Goal: Task Accomplishment & Management: Manage account settings

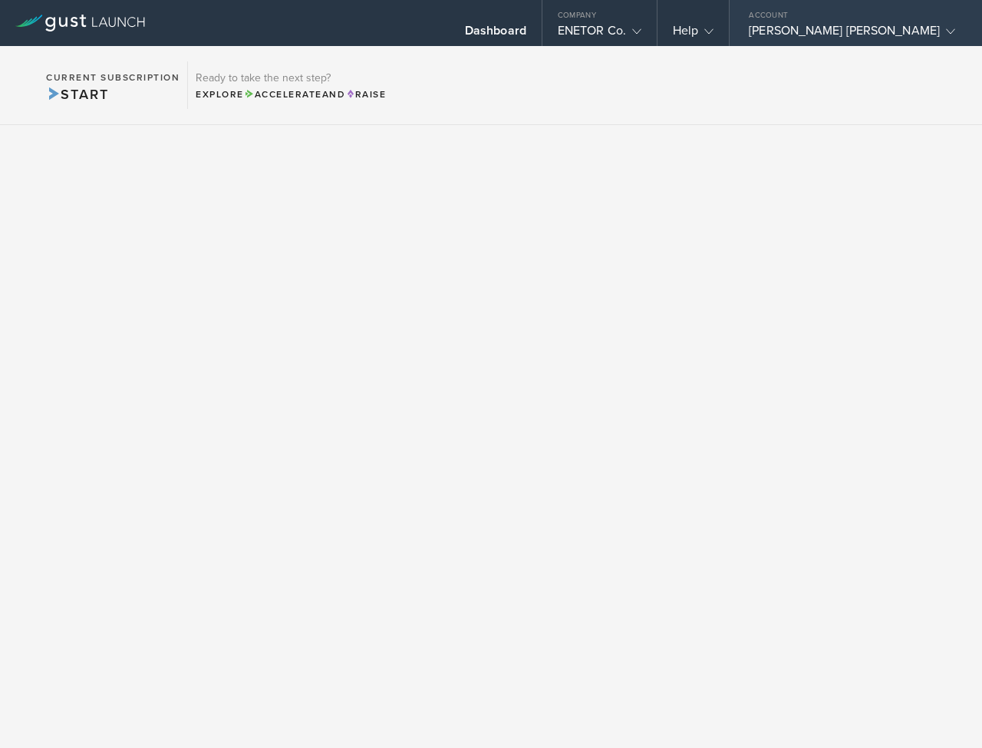
click at [884, 32] on div "[PERSON_NAME] [PERSON_NAME]" at bounding box center [852, 34] width 206 height 23
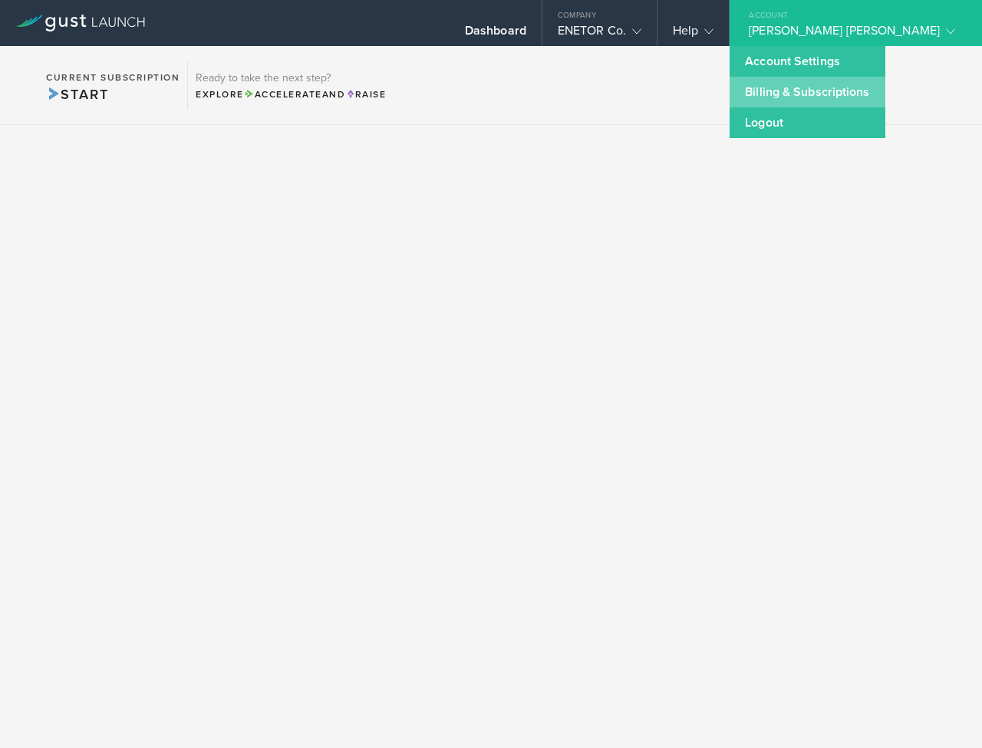
click at [827, 84] on link "Billing & Subscriptions" at bounding box center [807, 92] width 155 height 31
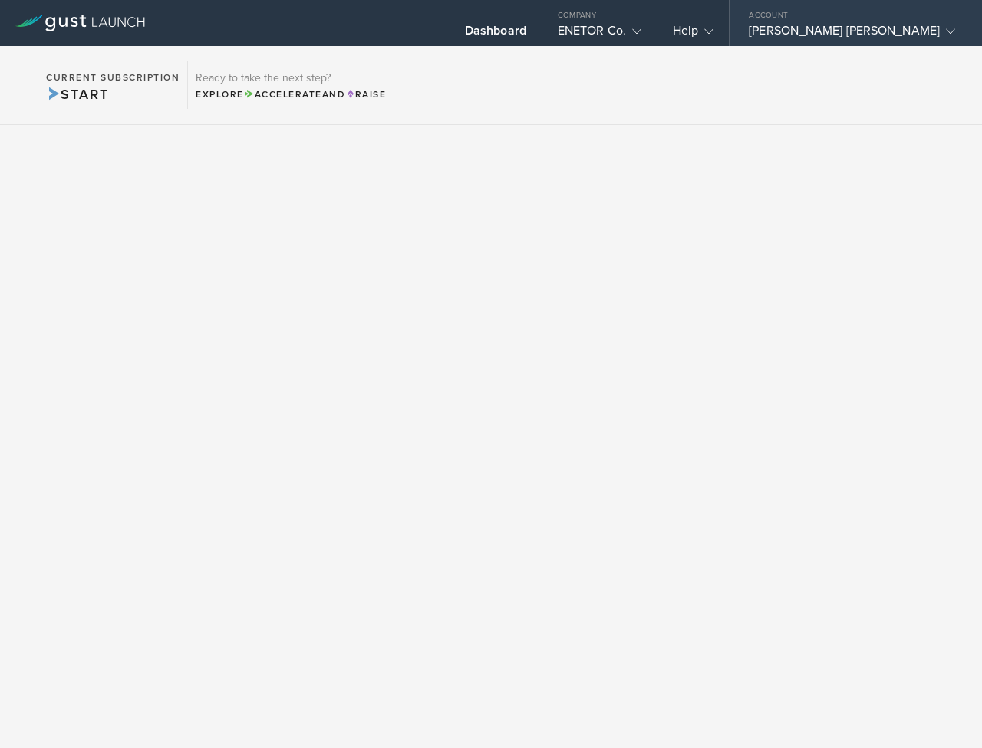
click at [793, 25] on div "[PERSON_NAME] [PERSON_NAME]" at bounding box center [852, 34] width 206 height 23
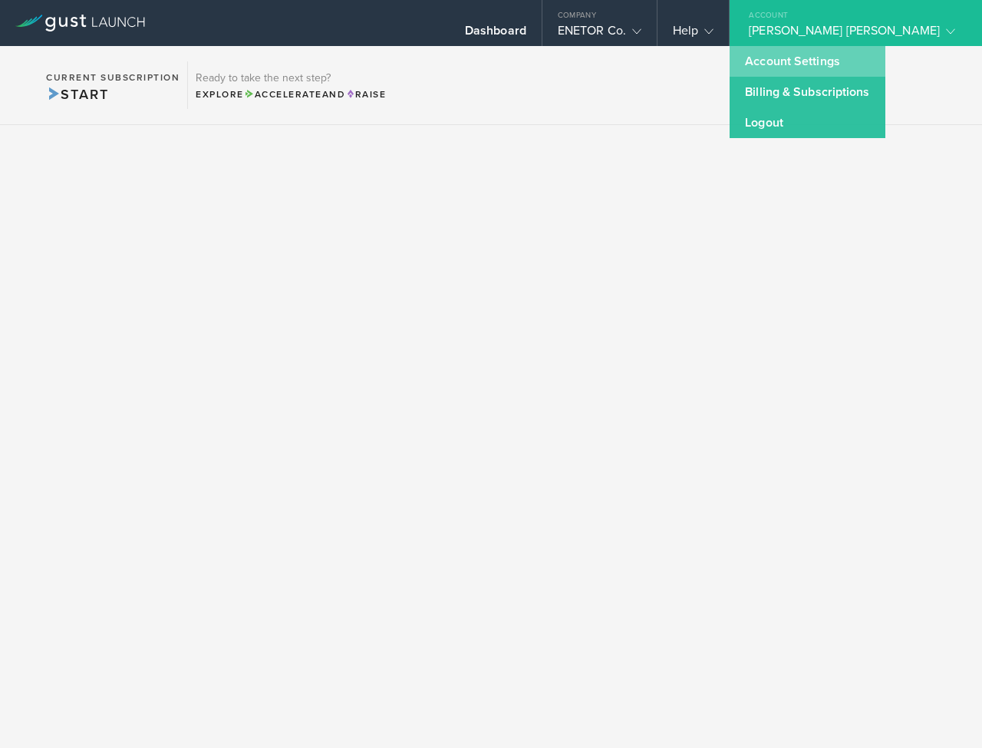
click at [781, 58] on link "Account Settings" at bounding box center [807, 61] width 155 height 31
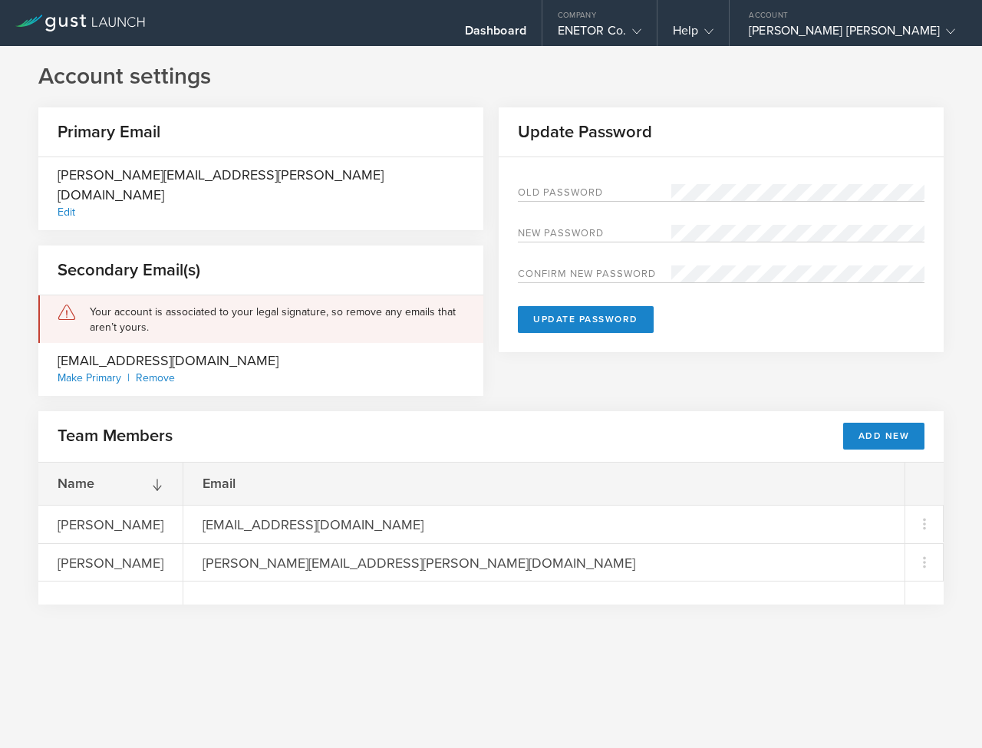
click at [186, 305] on div "Your account is associated to your legal signature, so remove any emails that a…" at bounding box center [277, 320] width 375 height 31
click at [809, 28] on div "[PERSON_NAME] [PERSON_NAME]" at bounding box center [852, 34] width 206 height 23
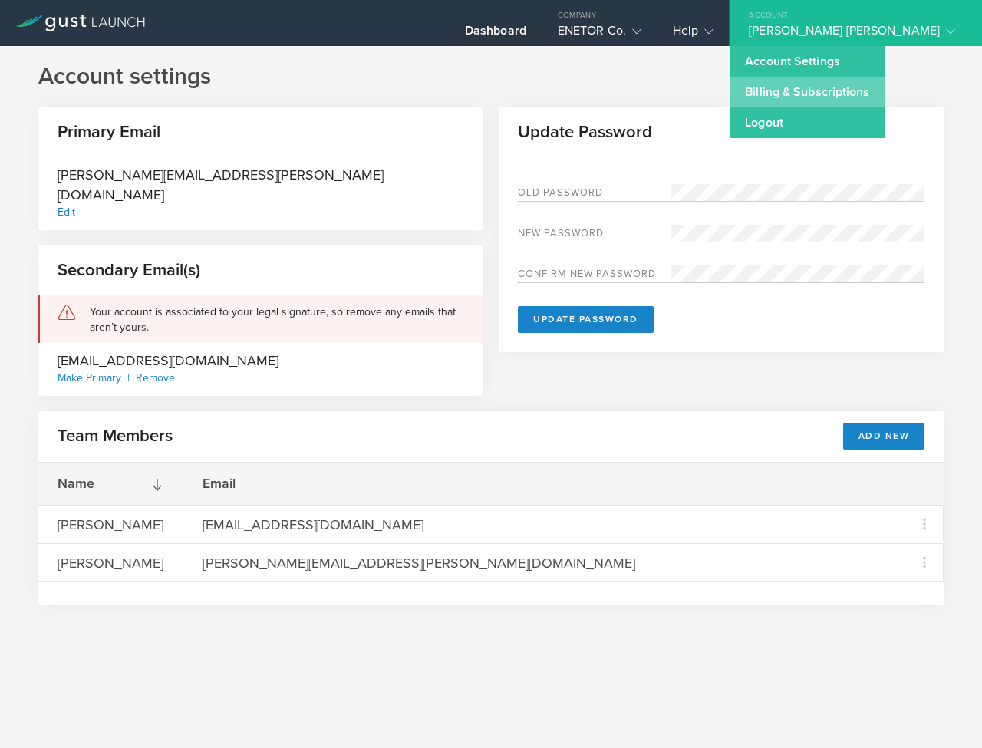
click at [778, 95] on link "Billing & Subscriptions" at bounding box center [807, 92] width 155 height 31
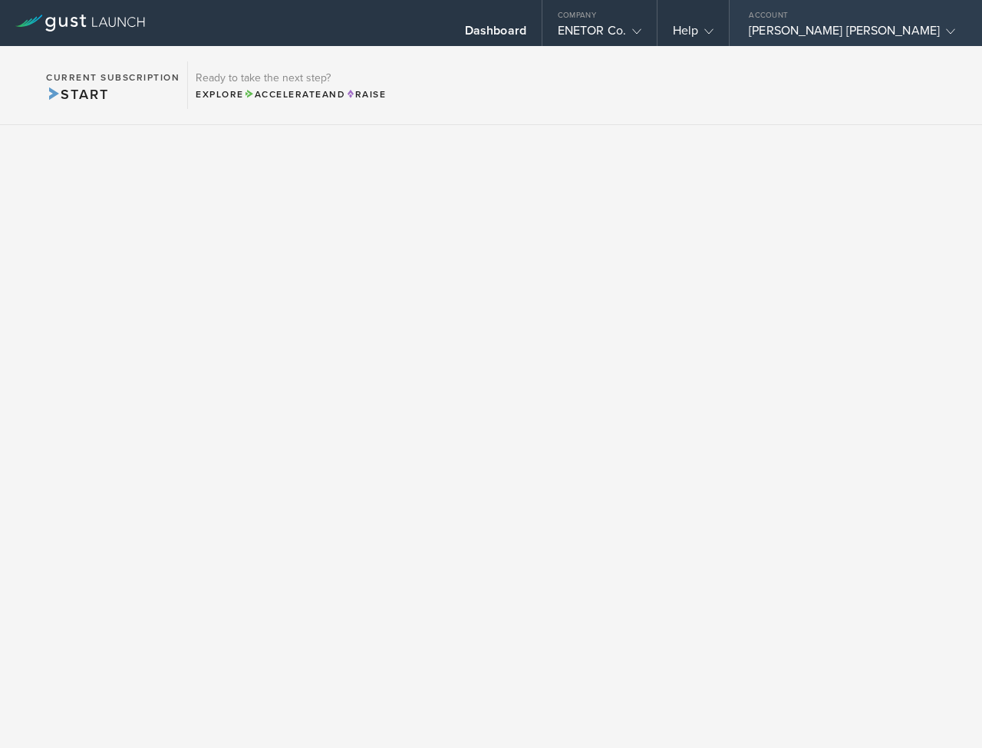
click at [913, 34] on div "[PERSON_NAME] [PERSON_NAME]" at bounding box center [852, 34] width 206 height 23
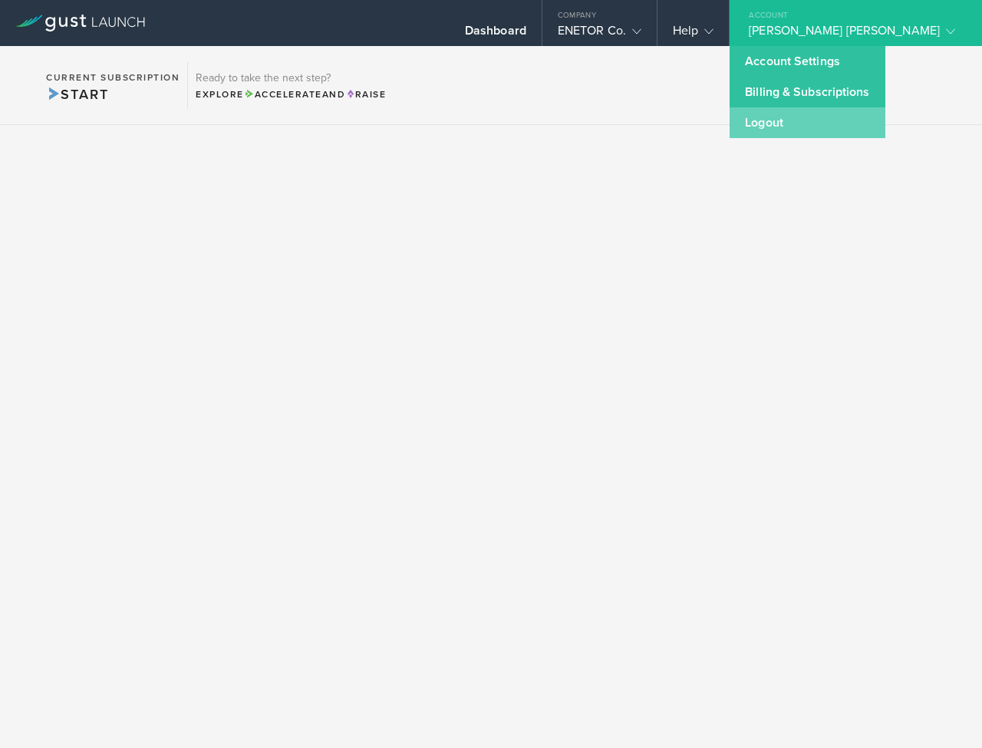
click at [798, 128] on link "Logout" at bounding box center [807, 122] width 155 height 31
